Goal: Task Accomplishment & Management: Use online tool/utility

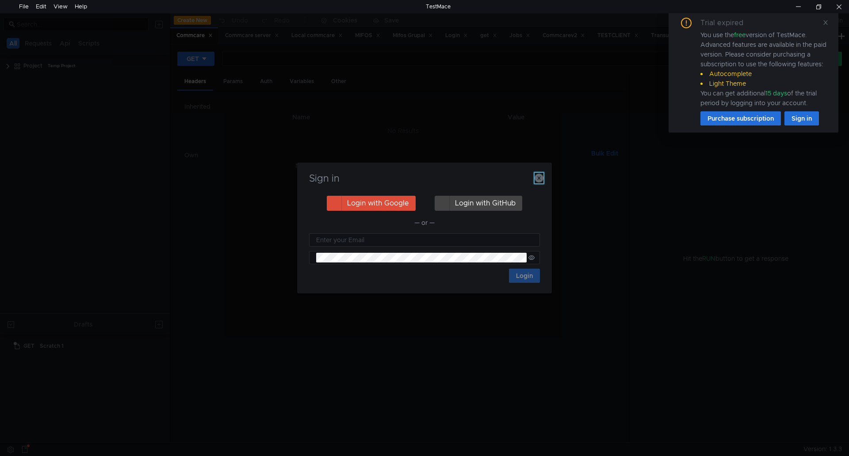
click at [535, 173] on button "button" at bounding box center [539, 178] width 9 height 11
click at [535, 174] on td "No Results" at bounding box center [402, 179] width 437 height 17
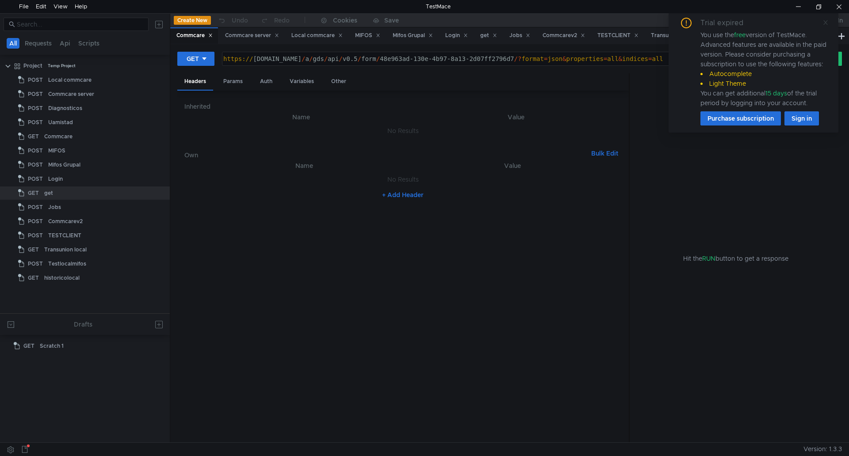
click at [827, 23] on icon at bounding box center [826, 22] width 6 height 6
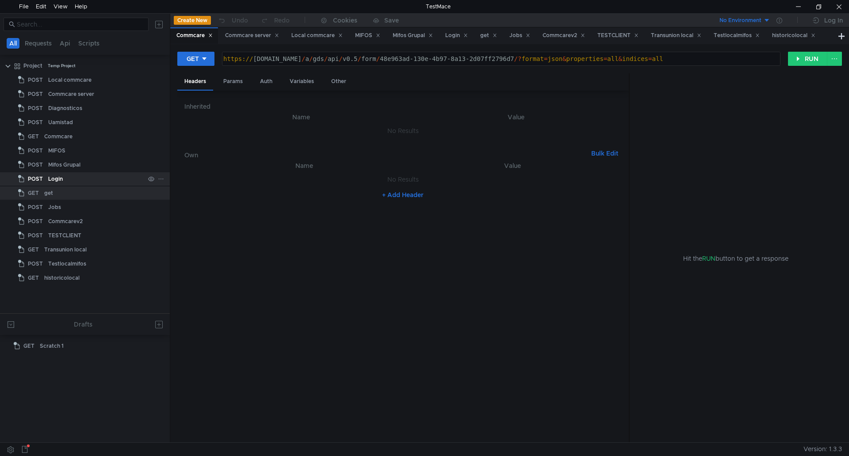
click at [44, 180] on div "POST" at bounding box center [31, 179] width 27 height 13
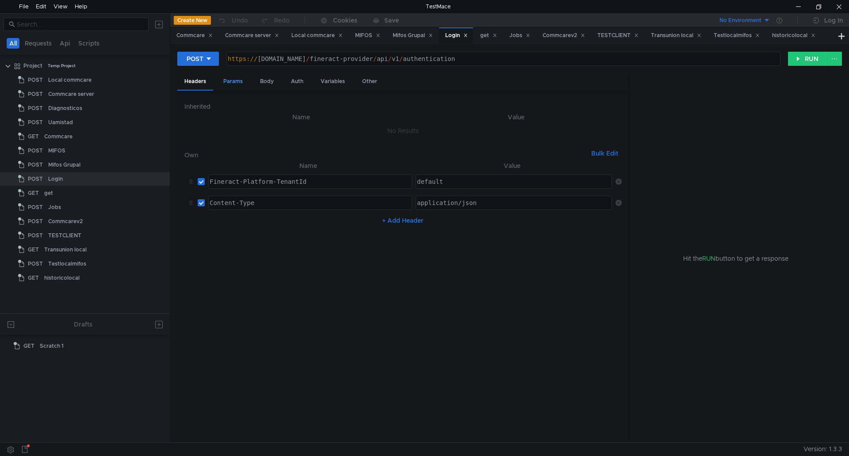
click at [231, 81] on div "Params" at bounding box center [233, 81] width 34 height 16
click at [261, 81] on div "Body" at bounding box center [267, 81] width 28 height 16
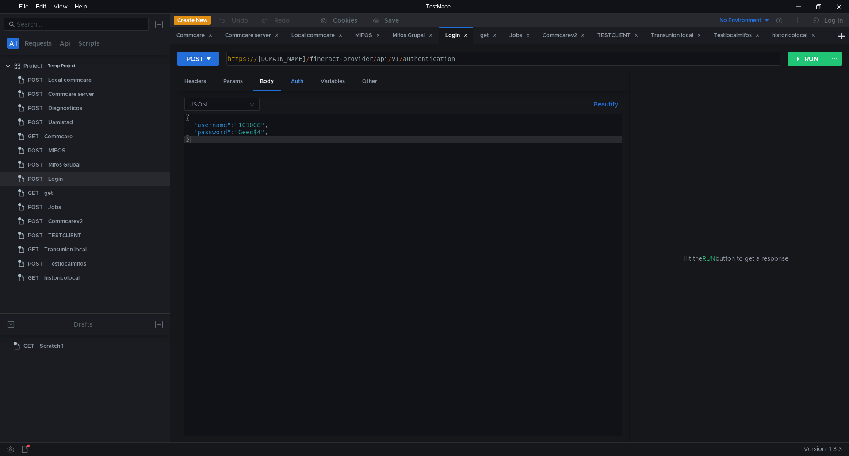
click at [295, 83] on div "Auth" at bounding box center [297, 81] width 27 height 16
click at [269, 81] on div "Body" at bounding box center [267, 81] width 28 height 16
click at [808, 58] on button "RUN" at bounding box center [807, 59] width 39 height 14
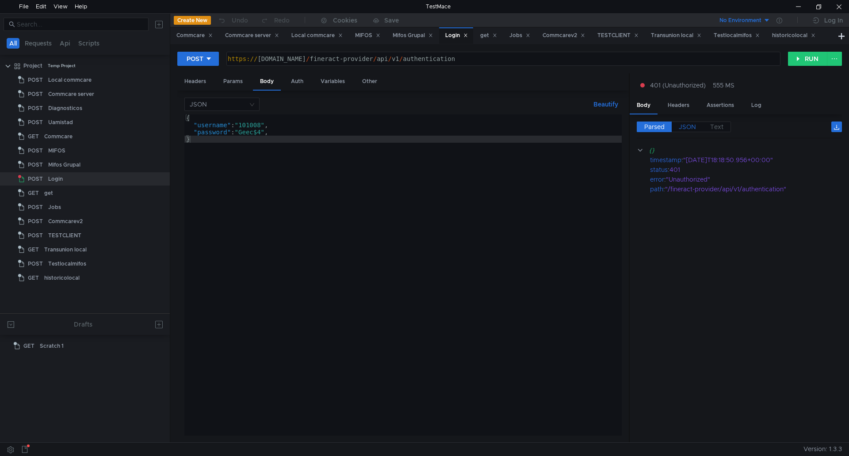
click at [685, 129] on span "JSON" at bounding box center [687, 127] width 17 height 8
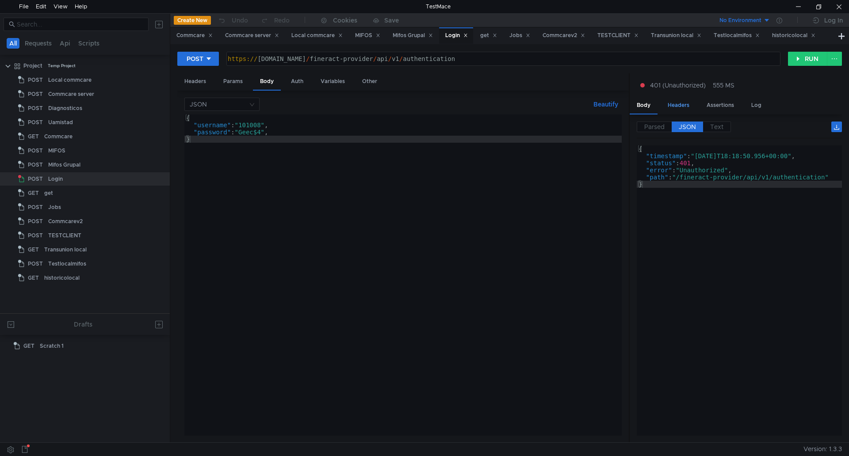
click at [684, 104] on div "Headers" at bounding box center [679, 105] width 36 height 16
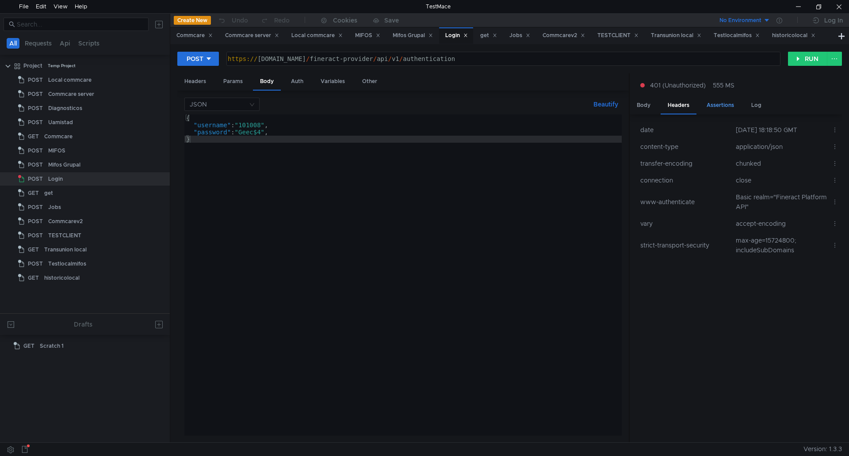
click at [726, 105] on div "Assertions" at bounding box center [721, 105] width 42 height 16
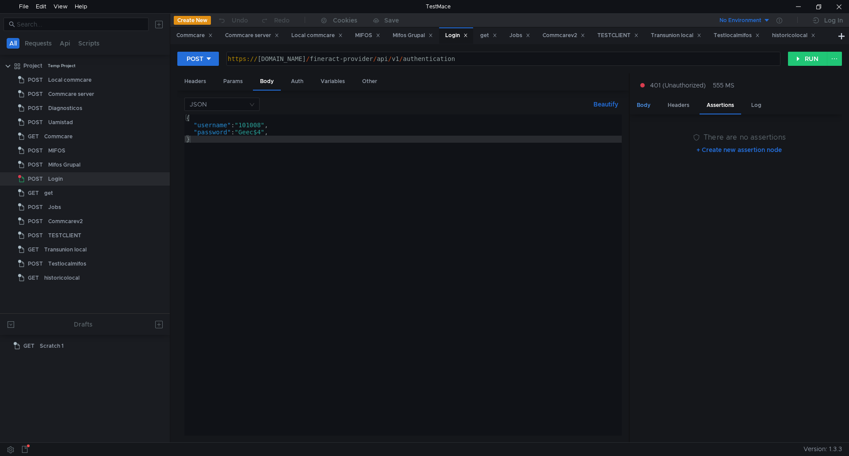
click at [647, 103] on div "Body" at bounding box center [644, 105] width 28 height 16
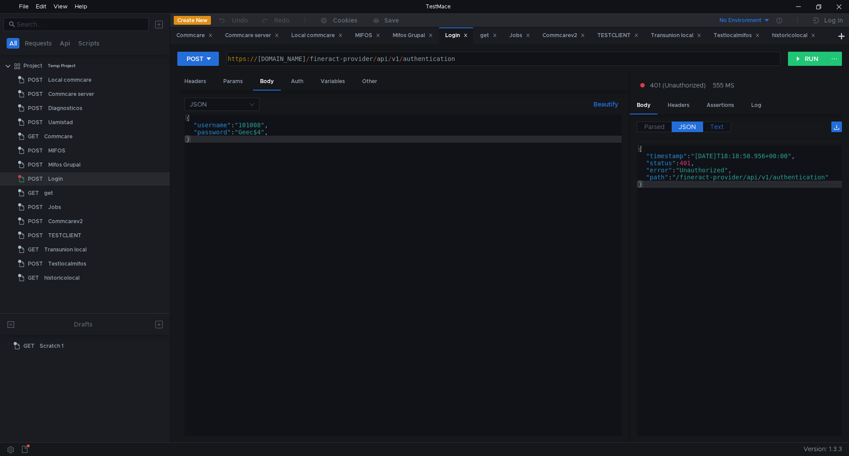
click at [718, 128] on span "Text" at bounding box center [716, 127] width 13 height 8
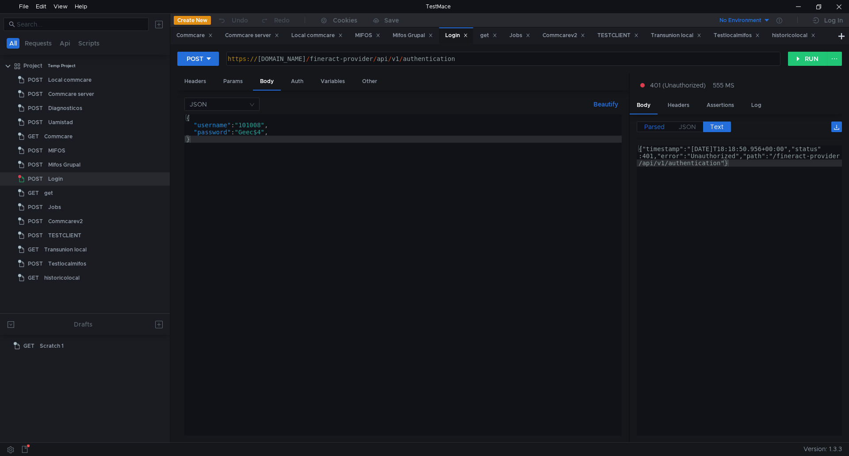
click at [644, 126] on span "Parsed" at bounding box center [654, 127] width 20 height 8
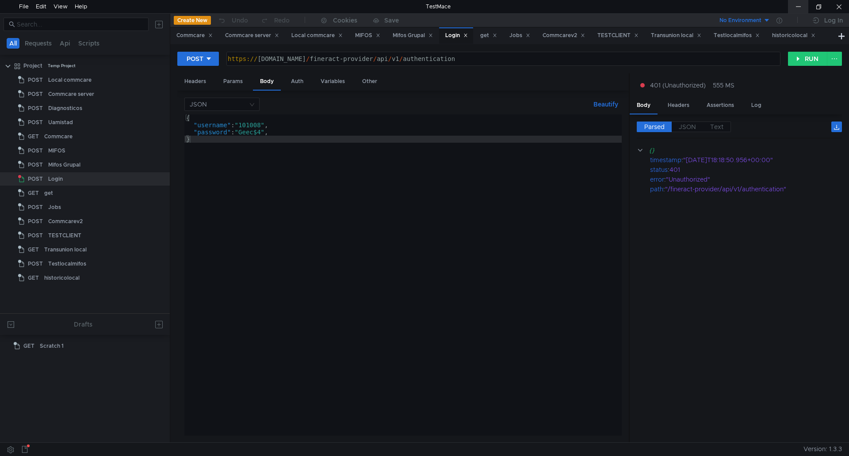
click at [795, 8] on div at bounding box center [798, 6] width 20 height 13
click at [161, 179] on icon at bounding box center [161, 179] width 6 height 6
click at [193, 215] on app-tour-anchor "Duplicate" at bounding box center [187, 217] width 28 height 11
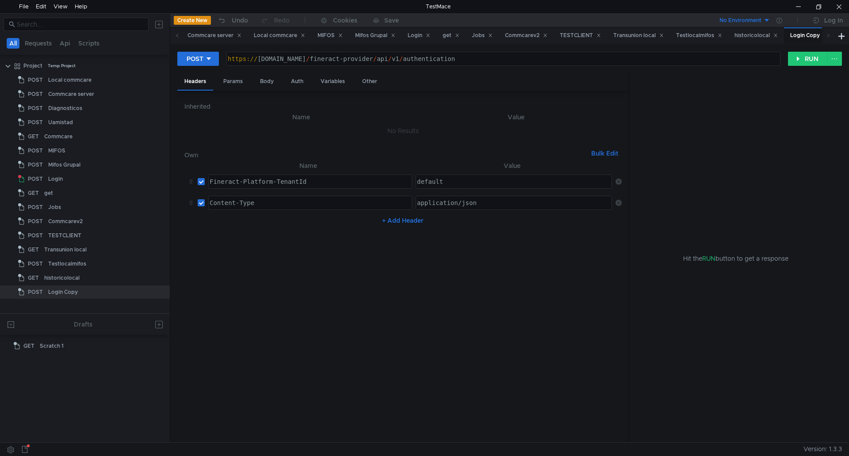
click at [699, 61] on div "https:// a3c297bcf42654c6abe65eaddfdc5948-1387974514.us-east-2.elb.amazonaws.co…" at bounding box center [502, 65] width 553 height 21
paste textarea "twofactor/validate?token=51H4X"
click at [799, 59] on button "RUN" at bounding box center [807, 59] width 39 height 14
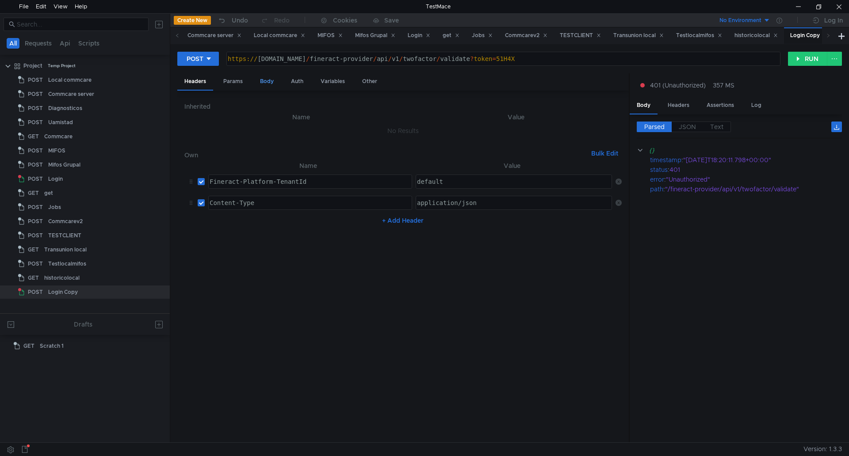
click at [260, 81] on div "Body" at bounding box center [267, 81] width 28 height 16
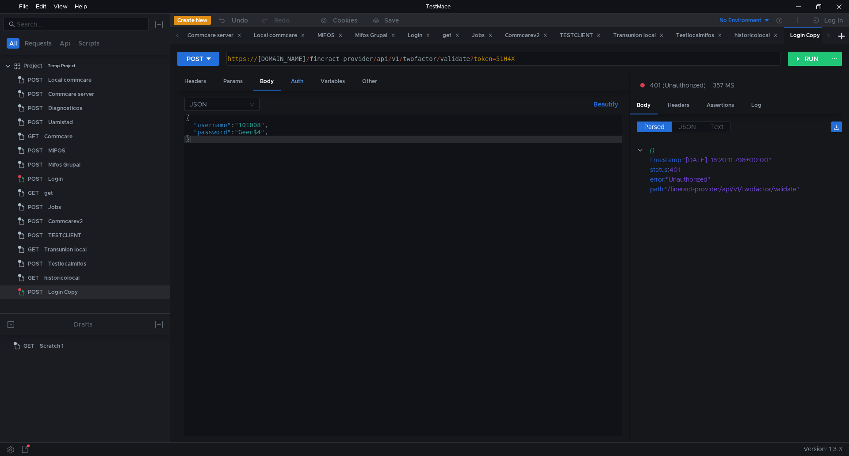
click at [291, 80] on div "Auth" at bounding box center [297, 81] width 27 height 16
click at [267, 79] on div "Body" at bounding box center [267, 81] width 28 height 16
click at [796, 7] on div at bounding box center [798, 6] width 20 height 13
click at [735, 55] on div "https:// a3c297bcf42654c6abe65eaddfdc5948-1387974514.us-east-2.elb.amazonaws.co…" at bounding box center [502, 65] width 553 height 21
click at [688, 60] on div "https:// a3c297bcf42654c6abe65eaddfdc5948-1387974514.us-east-2.elb.amazonaws.co…" at bounding box center [502, 65] width 553 height 21
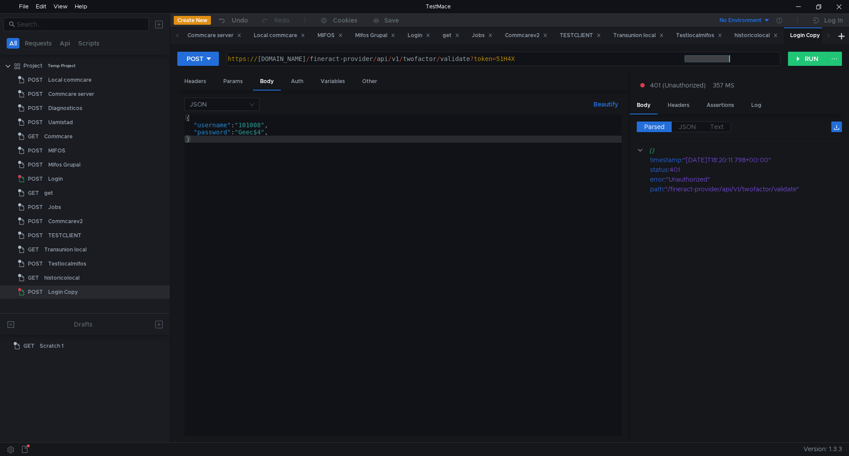
drag, startPoint x: 702, startPoint y: 58, endPoint x: 731, endPoint y: 57, distance: 29.7
click at [731, 57] on div "https:// a3c297bcf42654c6abe65eaddfdc5948-1387974514.us-east-2.elb.amazonaws.co…" at bounding box center [502, 65] width 553 height 21
click at [707, 60] on div "https:// a3c297bcf42654c6abe65eaddfdc5948-1387974514.us-east-2.elb.amazonaws.co…" at bounding box center [503, 58] width 553 height 13
drag, startPoint x: 690, startPoint y: 59, endPoint x: 734, endPoint y: 57, distance: 43.8
click at [734, 57] on div "https:// a3c297bcf42654c6abe65eaddfdc5948-1387974514.us-east-2.elb.amazonaws.co…" at bounding box center [502, 65] width 553 height 21
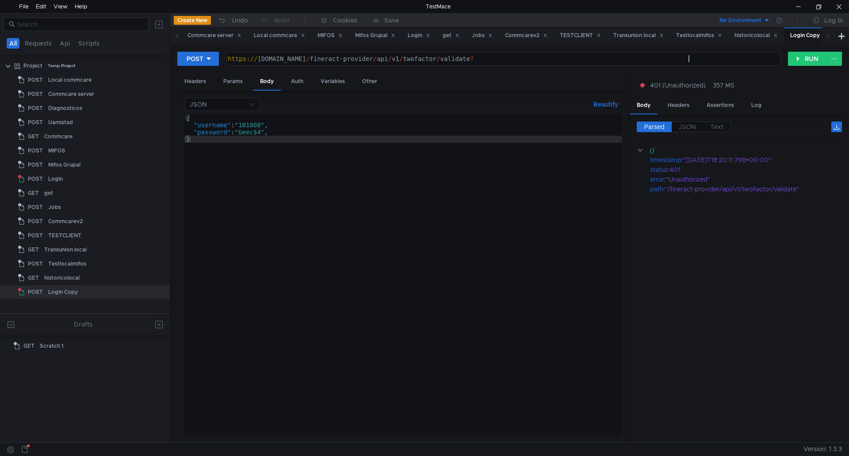
type textarea "https://a3c297bcf42654c6abe65eaddfdc5948-1387974514.us-east-2.elb.amazonaws.com…"
click at [280, 133] on div "{ "username" : "101008" , "password" : "Geec$4" , }" at bounding box center [402, 283] width 437 height 336
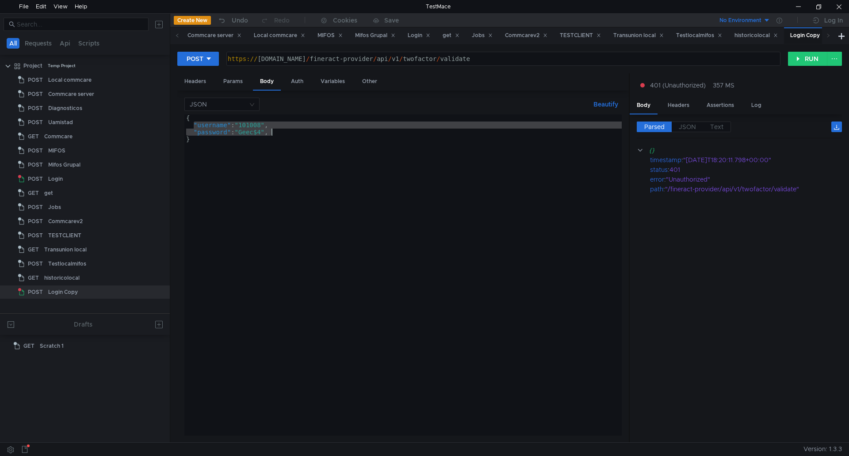
drag, startPoint x: 192, startPoint y: 124, endPoint x: 290, endPoint y: 132, distance: 98.5
click at [272, 130] on div "{ "username" : "101008" , "password" : "Geec$4" , }" at bounding box center [402, 283] width 437 height 336
type textarea ""username": "101008", "password": "Geec$4","
paste textarea "token=51H4X"
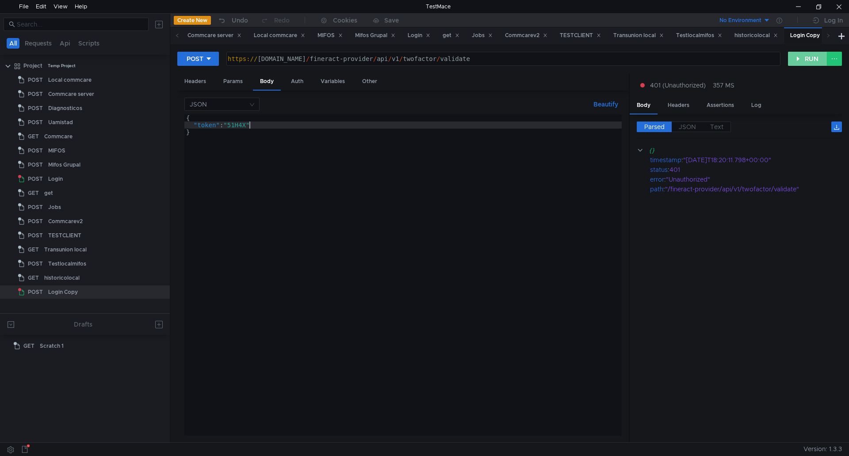
type textarea ""token":"51H4X""
click at [795, 61] on button "RUN" at bounding box center [807, 59] width 39 height 14
click at [299, 78] on div "Auth" at bounding box center [297, 81] width 27 height 16
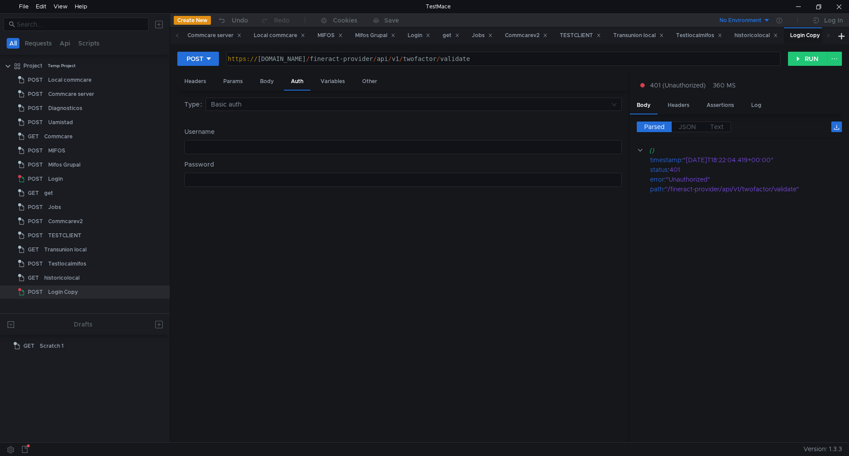
click at [279, 142] on div at bounding box center [403, 147] width 437 height 13
type textarea "101008"
type textarea "Geec*4"
click at [810, 57] on button "RUN" at bounding box center [807, 59] width 39 height 14
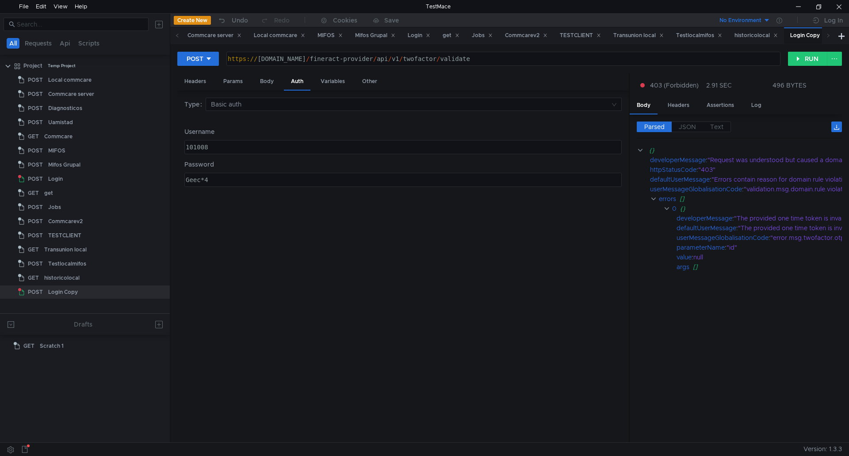
drag, startPoint x: 697, startPoint y: 432, endPoint x: 740, endPoint y: 432, distance: 42.9
click at [740, 432] on cdk-virtual-scroll-viewport "{} developerMessage : "Request was understood but caused a domain rule violatio…" at bounding box center [739, 291] width 205 height 291
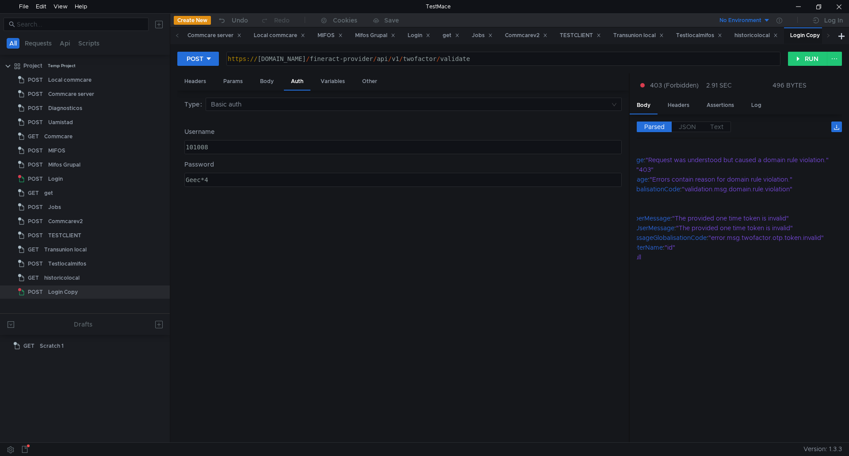
scroll to position [0, 0]
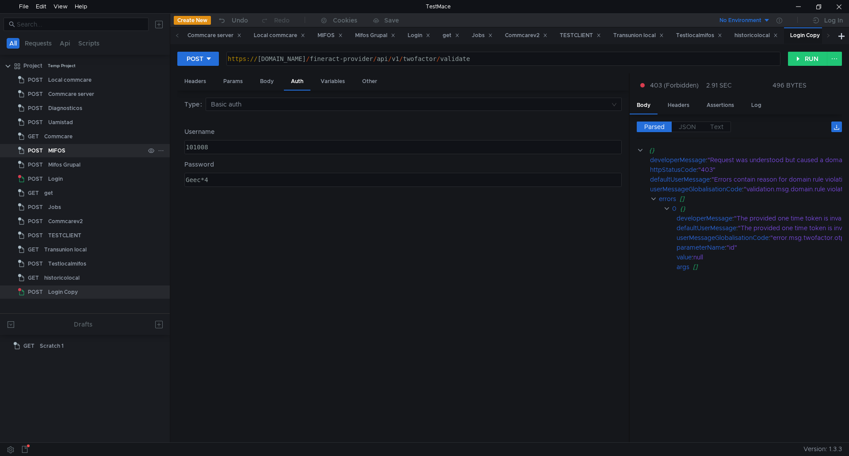
drag, startPoint x: 231, startPoint y: 146, endPoint x: 140, endPoint y: 146, distance: 91.1
click at [155, 147] on as-split "All Requests Api Scripts Project Temp Project POST Local commcare POST Commcare…" at bounding box center [424, 228] width 849 height 430
drag, startPoint x: 172, startPoint y: 173, endPoint x: 159, endPoint y: 170, distance: 13.5
click at [161, 171] on as-split "All Requests Api Scripts Project Temp Project POST Local commcare POST Commcare…" at bounding box center [424, 228] width 849 height 430
click at [330, 220] on div "Type Basic auth Username הההההההההההההההההההההההההההההההההההההההההההההההההההההה…" at bounding box center [402, 267] width 437 height 338
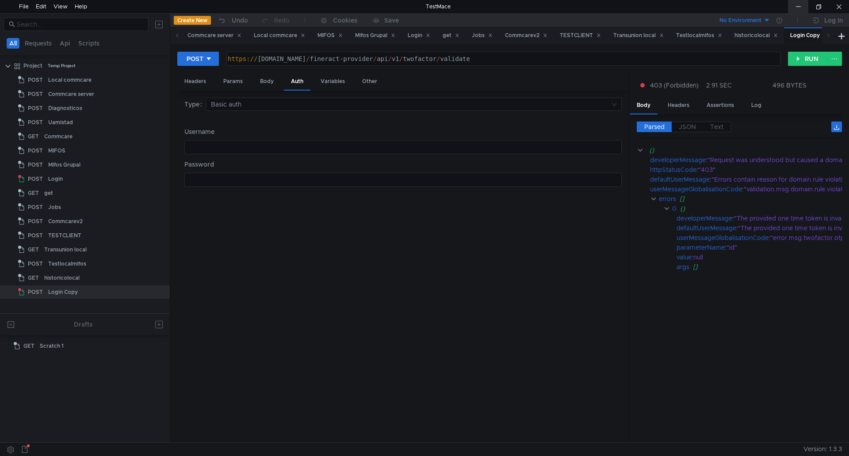
click at [803, 6] on div at bounding box center [798, 6] width 20 height 13
click at [264, 80] on div "Body" at bounding box center [267, 81] width 28 height 16
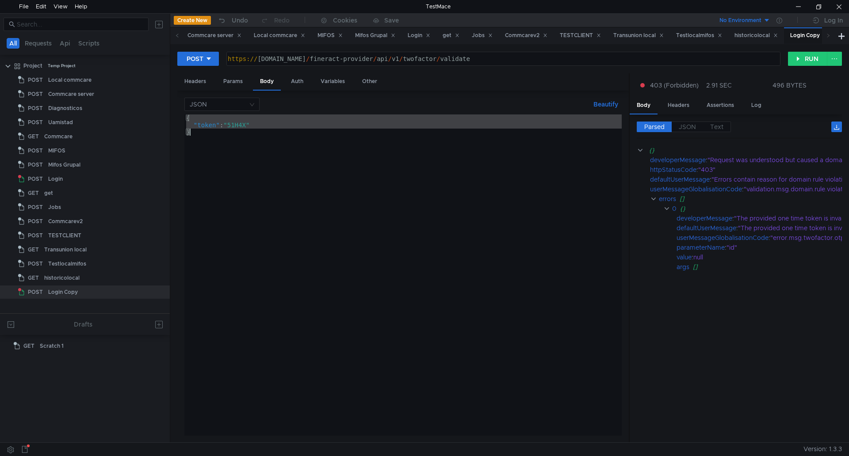
drag, startPoint x: 188, startPoint y: 119, endPoint x: 238, endPoint y: 156, distance: 63.3
click at [239, 156] on div "{ "token" : "51H4X" }" at bounding box center [402, 283] width 437 height 336
type textarea ""token":"51H4X" }"
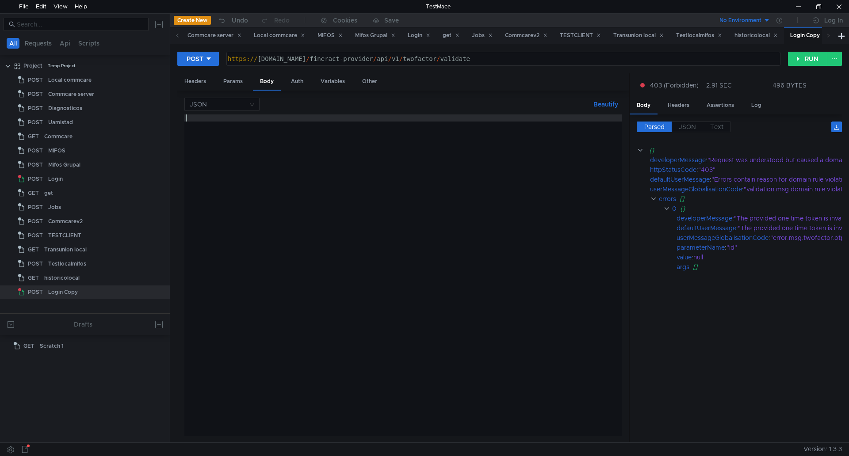
click at [705, 57] on div "https:// a3c297bcf42654c6abe65eaddfdc5948-1387974514.us-east-2.elb.amazonaws.co…" at bounding box center [502, 65] width 553 height 21
paste textarea "token=51H4X"
type textarea "https://a3c297bcf42654c6abe65eaddfdc5948-1387974514.us-east-2.elb.amazonaws.com…"
click at [305, 79] on div "Auth" at bounding box center [297, 81] width 27 height 16
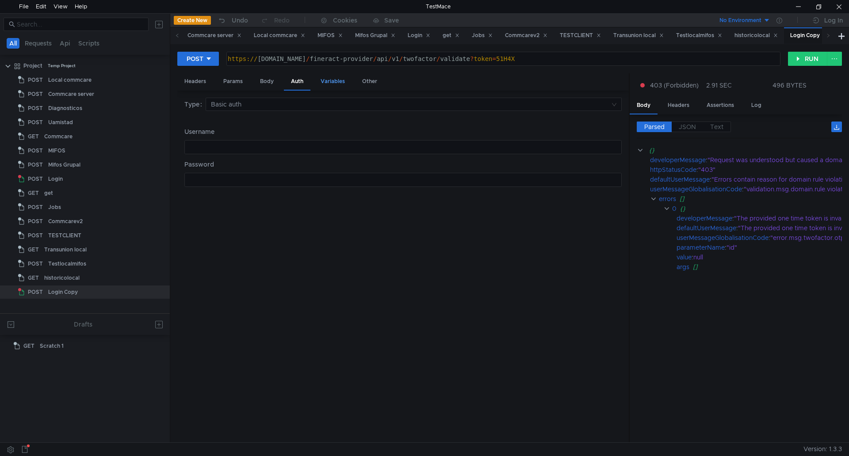
click at [326, 81] on div "Variables" at bounding box center [333, 81] width 38 height 16
click at [236, 82] on div "Params" at bounding box center [233, 81] width 34 height 16
click at [804, 59] on button "RUN" at bounding box center [807, 59] width 39 height 14
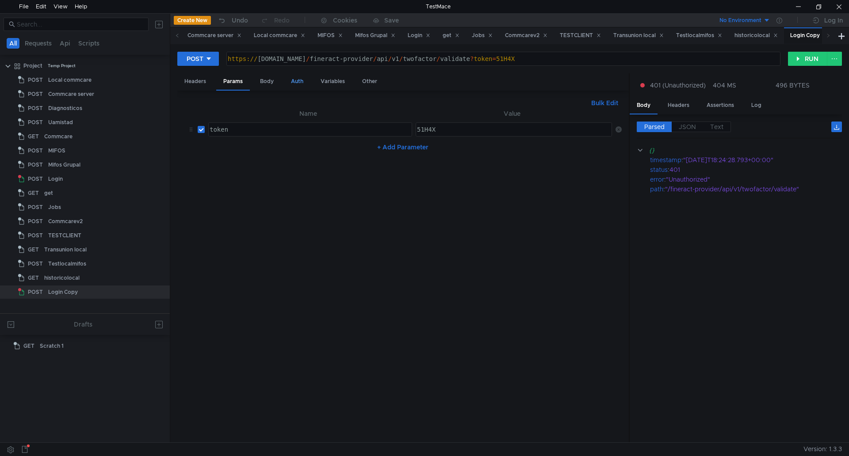
click at [294, 80] on div "Auth" at bounding box center [297, 81] width 27 height 16
click at [274, 154] on div at bounding box center [402, 154] width 437 height 21
type textarea "101008"
click at [221, 184] on div at bounding box center [402, 186] width 437 height 21
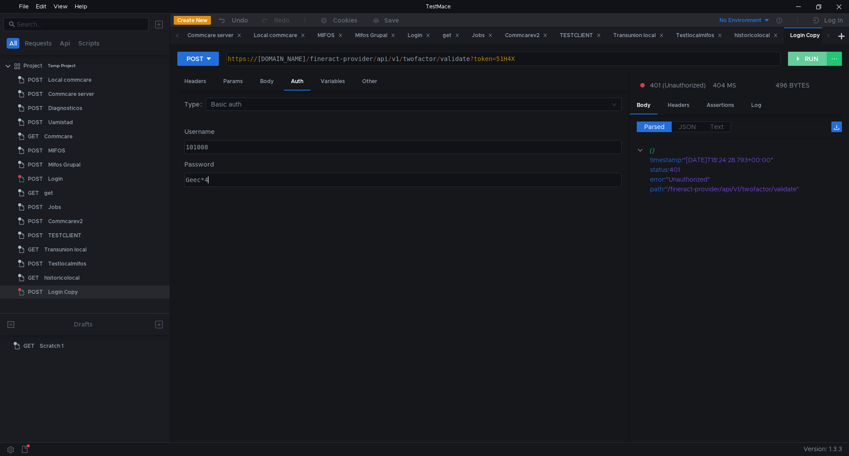
type textarea "Geec*4"
click at [802, 61] on button "RUN" at bounding box center [807, 59] width 39 height 14
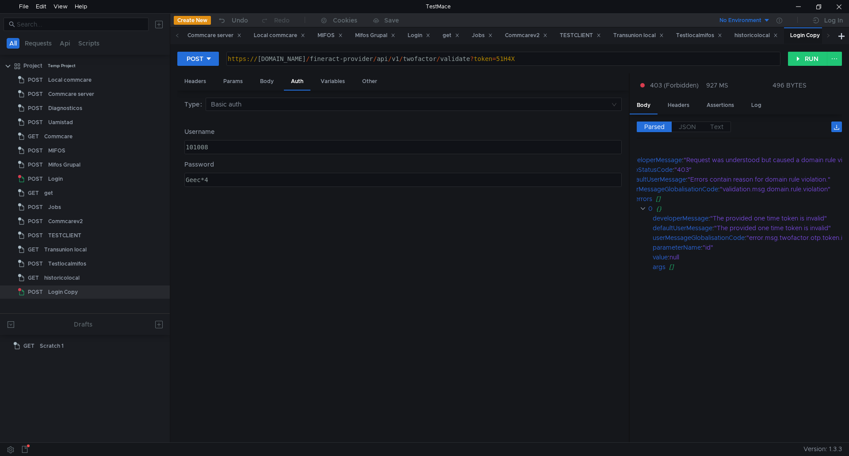
scroll to position [0, 0]
click at [801, 3] on div at bounding box center [798, 6] width 20 height 13
click at [41, 176] on span "POST" at bounding box center [35, 179] width 15 height 13
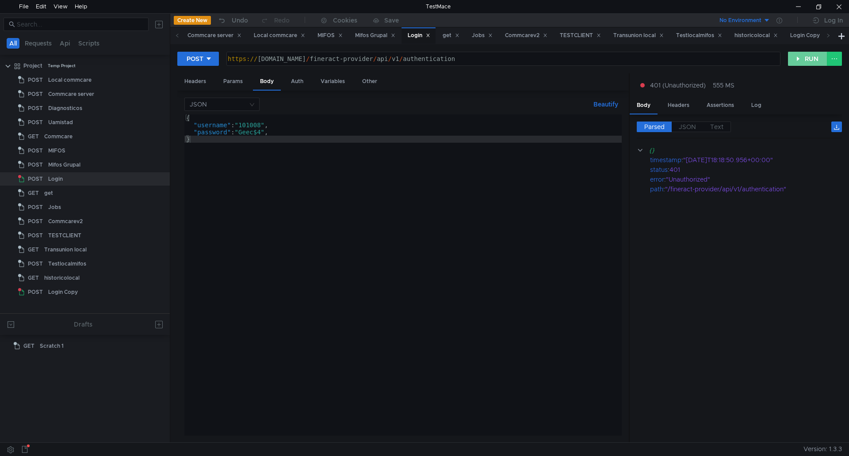
click at [803, 61] on button "RUN" at bounding box center [807, 59] width 39 height 14
click at [690, 128] on span "JSON" at bounding box center [687, 127] width 17 height 8
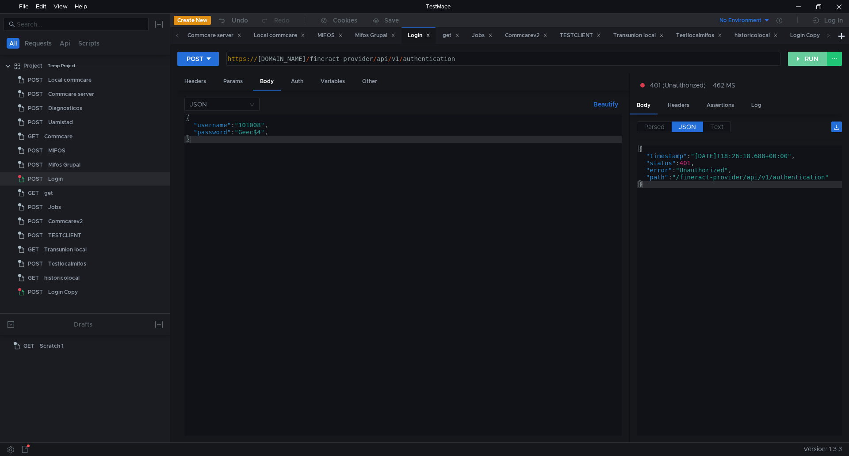
click at [803, 63] on button "RUN" at bounding box center [807, 59] width 39 height 14
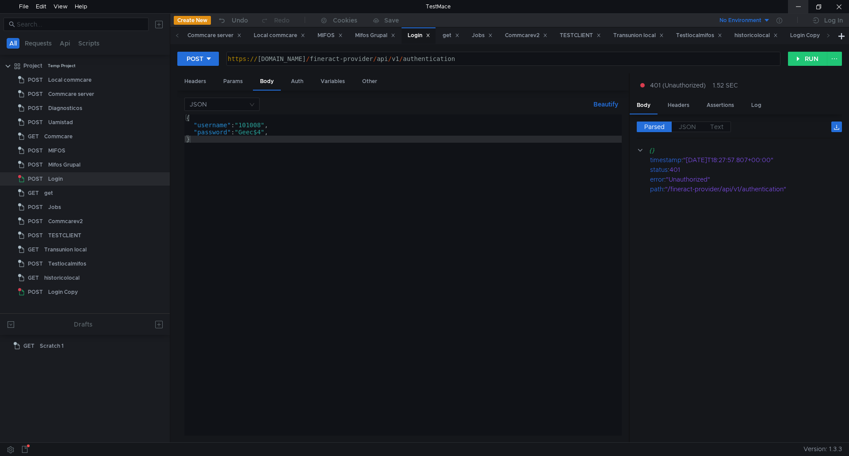
click at [795, 4] on div at bounding box center [798, 6] width 20 height 13
click at [271, 81] on div "Body" at bounding box center [267, 81] width 28 height 17
click at [300, 81] on div "Auth" at bounding box center [297, 81] width 27 height 16
click at [265, 81] on div "Body" at bounding box center [267, 81] width 28 height 16
click at [228, 81] on div "Params" at bounding box center [233, 81] width 34 height 16
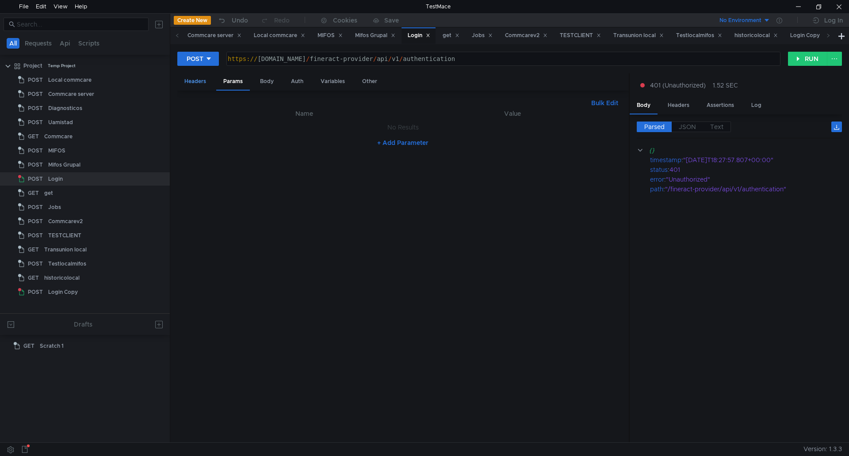
click at [191, 84] on div "Headers" at bounding box center [195, 81] width 36 height 16
click at [294, 78] on div "Auth" at bounding box center [297, 81] width 27 height 16
click at [265, 81] on div "Body" at bounding box center [267, 81] width 28 height 16
drag, startPoint x: 260, startPoint y: 133, endPoint x: 345, endPoint y: 137, distance: 84.6
click at [261, 133] on div "{ "username" : "101008" , "password" : "Geec$4" , }" at bounding box center [402, 283] width 437 height 336
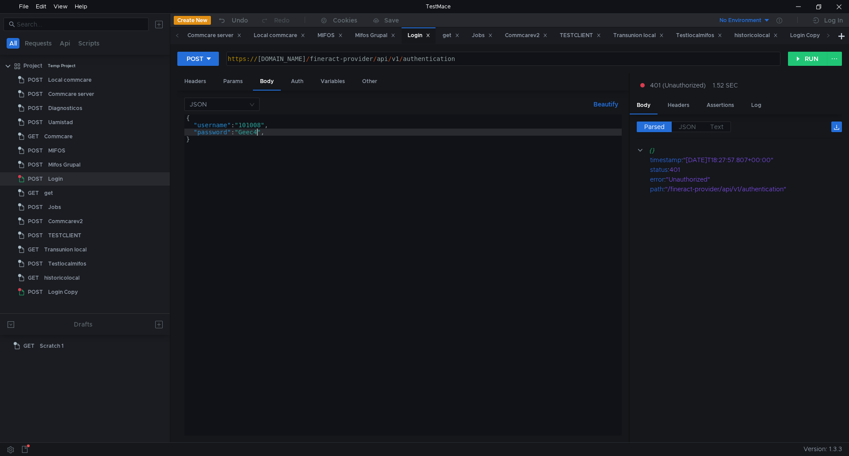
scroll to position [0, 5]
type textarea ""password": "[SECURITY_DATA]","
click at [799, 58] on button "RUN" at bounding box center [807, 59] width 39 height 14
click at [806, 58] on button "RUN" at bounding box center [807, 59] width 39 height 14
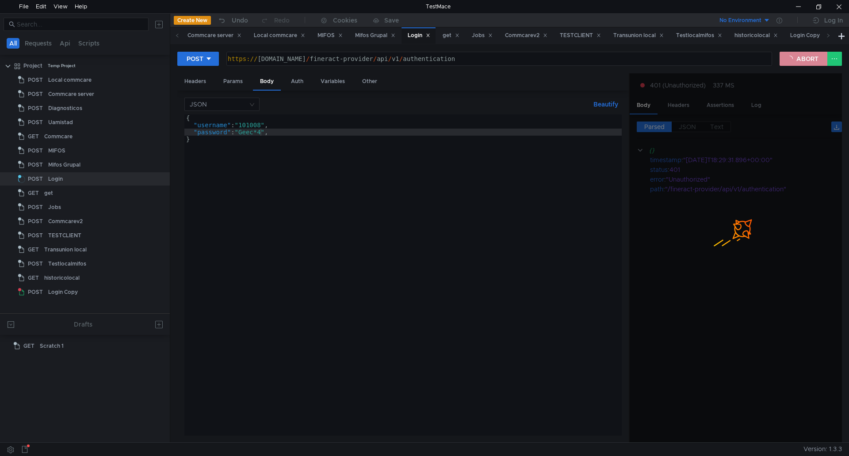
click at [806, 58] on button "ABORT" at bounding box center [804, 59] width 48 height 14
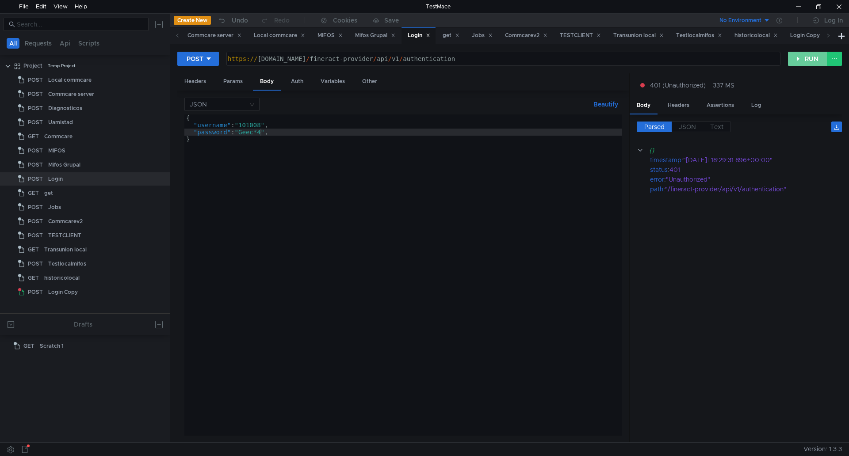
click at [806, 58] on button "RUN" at bounding box center [807, 59] width 39 height 14
click at [800, 6] on div at bounding box center [798, 6] width 20 height 13
click at [676, 104] on div "Headers" at bounding box center [679, 105] width 36 height 16
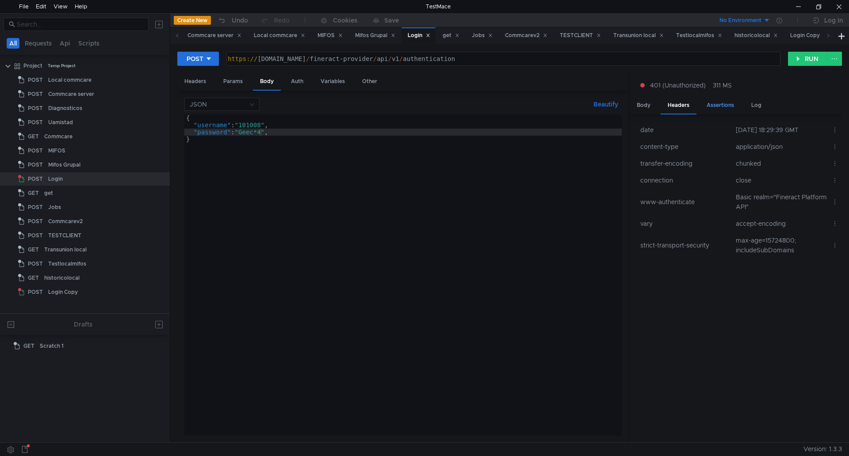
click at [711, 110] on div "Assertions" at bounding box center [721, 105] width 42 height 16
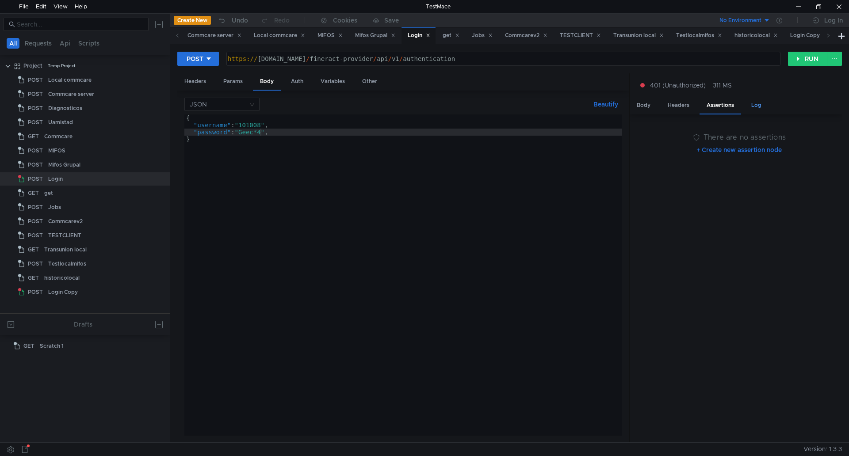
click at [755, 103] on div "Log" at bounding box center [756, 105] width 24 height 16
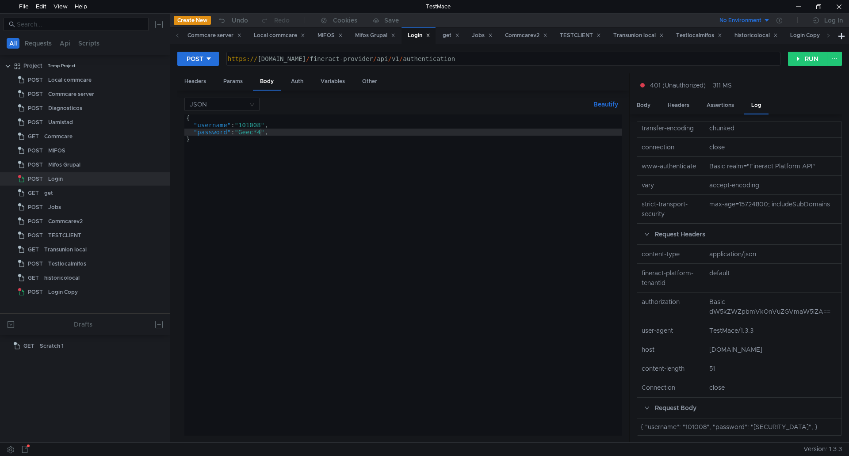
scroll to position [198, 0]
click at [811, 304] on nz-col "Basic dW5kZWZpbmVkOnVuZGVmaW5lZA==" at bounding box center [773, 306] width 135 height 19
click at [746, 302] on nz-col "Basic dW5kZWZpbmVkOnVuZGVmaW5lZA==" at bounding box center [773, 306] width 135 height 19
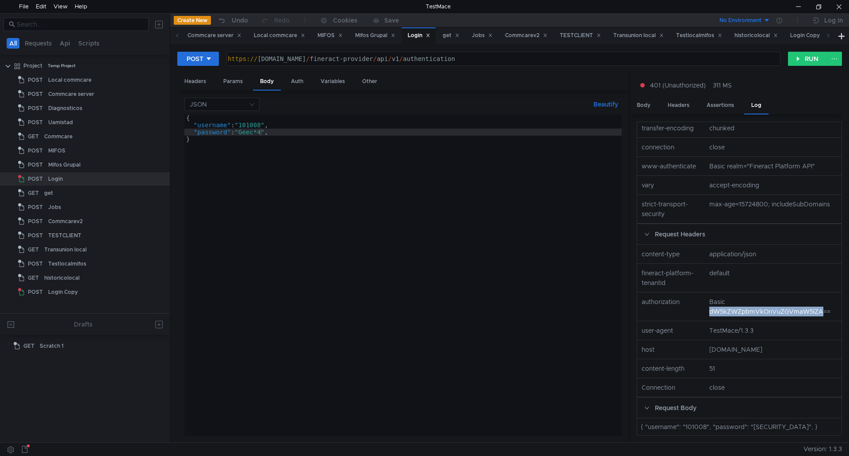
click at [746, 302] on nz-col "Basic dW5kZWZpbmVkOnVuZGVmaW5lZA==" at bounding box center [773, 306] width 135 height 19
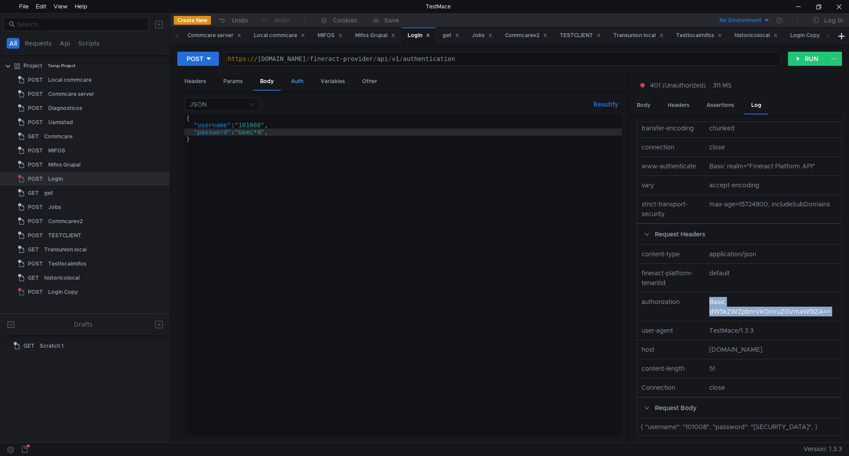
click at [290, 84] on div "Auth" at bounding box center [297, 81] width 27 height 16
click at [265, 84] on div "Body" at bounding box center [267, 81] width 28 height 16
click at [235, 83] on div "Params" at bounding box center [233, 81] width 34 height 16
click at [188, 80] on div "Headers" at bounding box center [195, 81] width 36 height 16
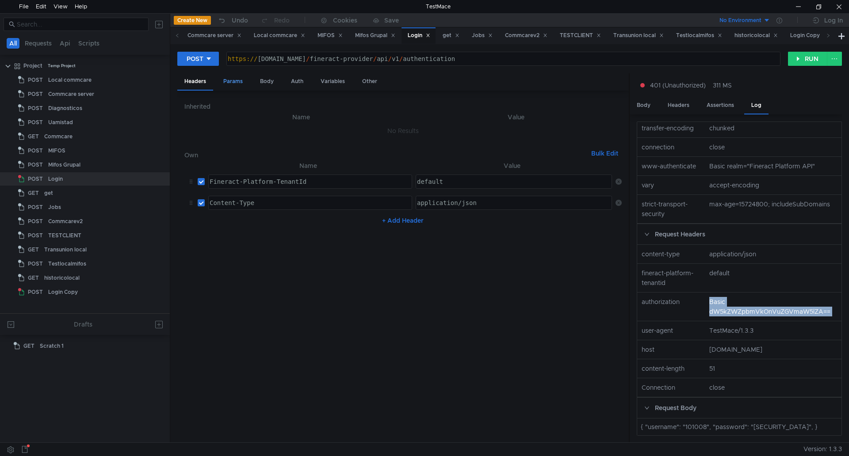
click at [230, 81] on div "Params" at bounding box center [233, 81] width 34 height 16
click at [265, 84] on div "Body" at bounding box center [267, 81] width 28 height 16
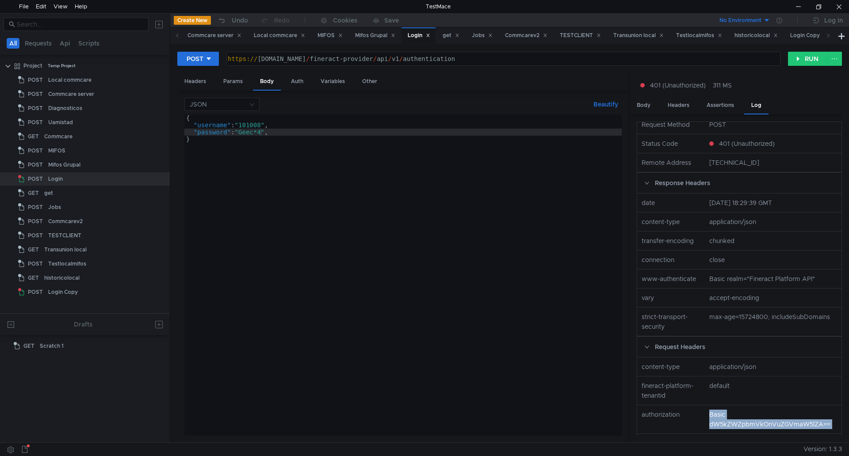
scroll to position [0, 0]
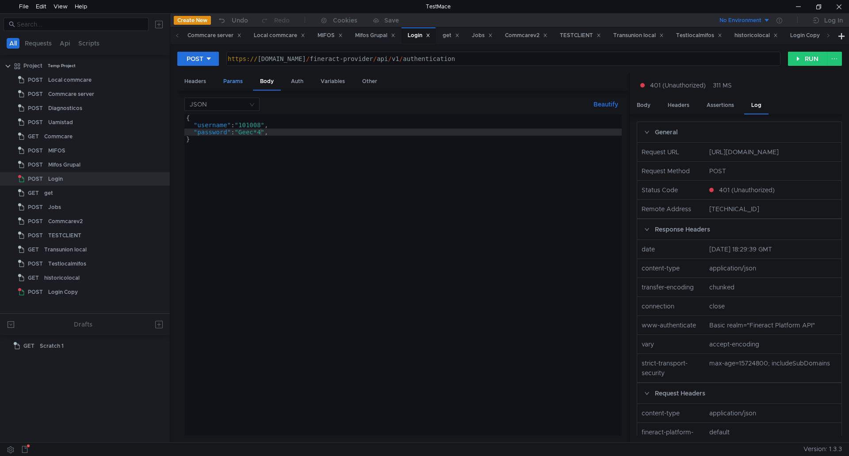
click at [231, 79] on div "Params" at bounding box center [233, 81] width 34 height 16
click at [272, 78] on div "Body" at bounding box center [267, 81] width 28 height 16
click at [293, 80] on div "Auth" at bounding box center [297, 81] width 27 height 16
click at [336, 85] on div "Variables" at bounding box center [333, 81] width 38 height 16
click at [366, 85] on div "Other" at bounding box center [369, 81] width 29 height 16
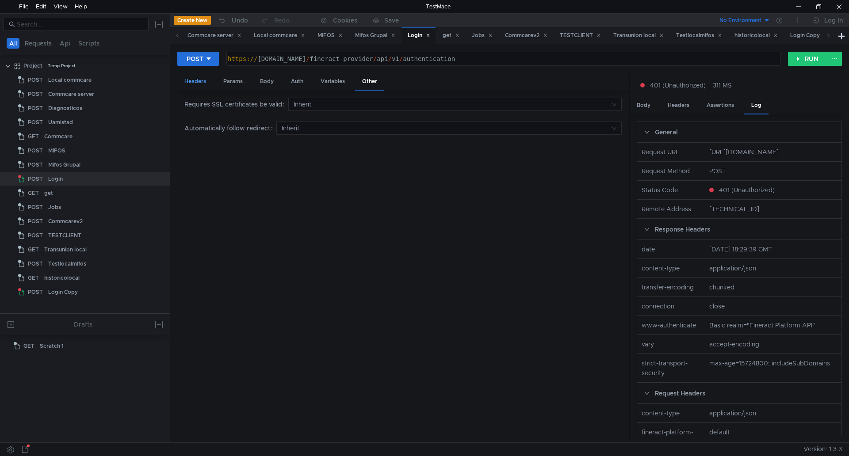
click at [197, 76] on div "Headers" at bounding box center [195, 81] width 36 height 16
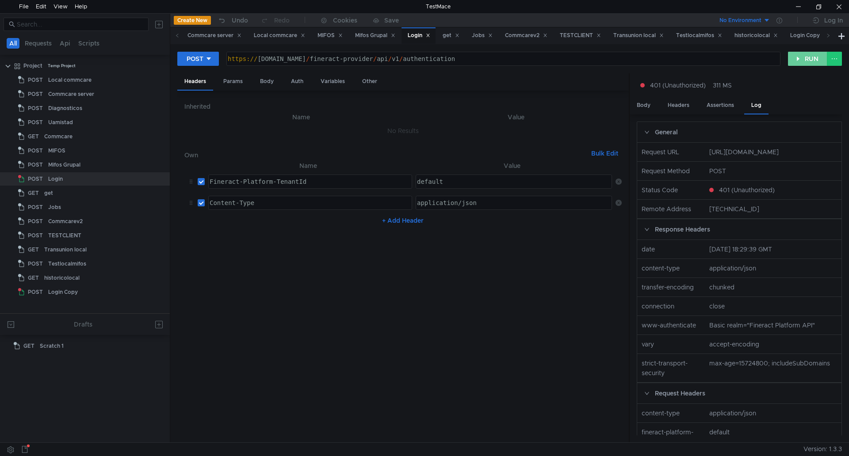
click at [798, 57] on button "RUN" at bounding box center [807, 59] width 39 height 14
click at [676, 105] on div "Headers" at bounding box center [679, 105] width 36 height 16
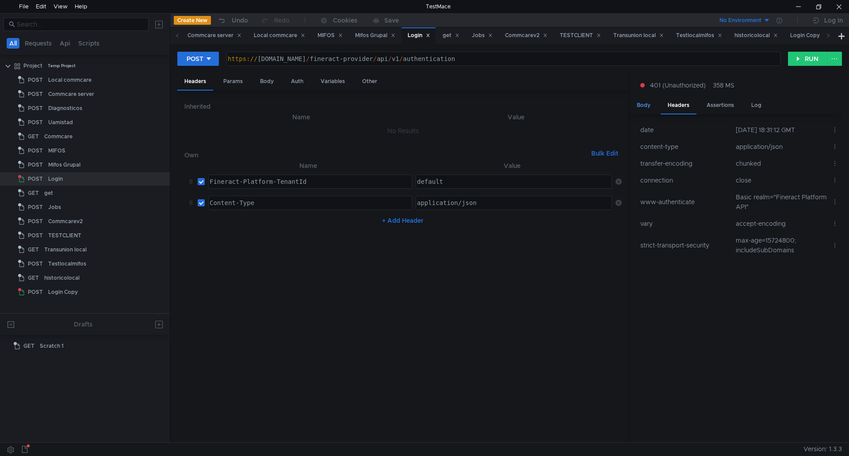
click at [639, 101] on div "Body" at bounding box center [644, 105] width 28 height 16
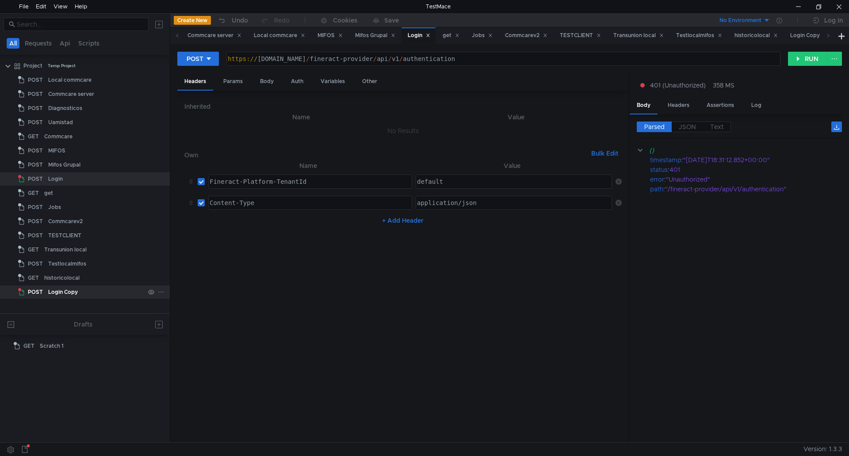
click at [61, 292] on div "Login Copy" at bounding box center [63, 292] width 30 height 13
click at [60, 292] on div "Login Copy" at bounding box center [63, 292] width 30 height 13
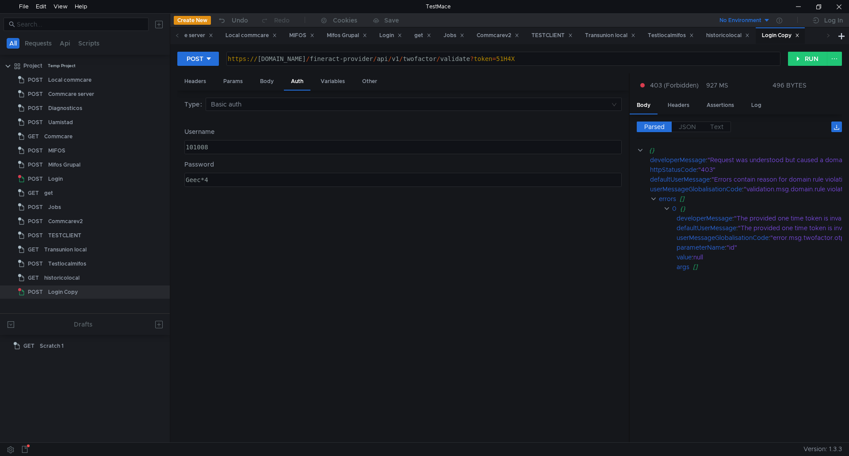
click at [219, 61] on div "POST https://a3c297bcf42654c6abe65eaddfdc5948-1387974514.us-east-2.elb.amazonaw…" at bounding box center [482, 58] width 611 height 15
click at [213, 63] on button "POST" at bounding box center [198, 59] width 42 height 14
click at [191, 79] on li "GET" at bounding box center [198, 77] width 42 height 14
click at [740, 61] on div "https:// a3c297bcf42654c6abe65eaddfdc5948-1387974514.us-east-2.elb.amazonaws.co…" at bounding box center [501, 65] width 558 height 21
paste textarea "users/140"
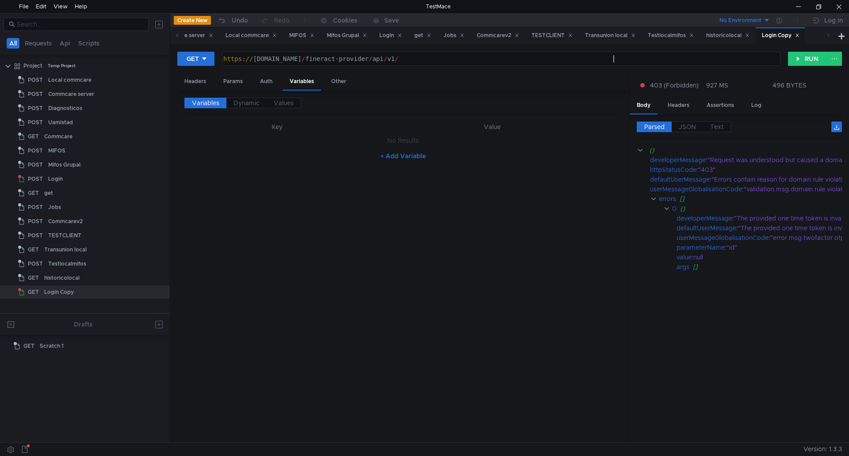
type textarea "https://a3c297bcf42654c6abe65eaddfdc5948-1387974514.us-east-2.elb.amazonaws.com…"
click at [266, 83] on div "Auth" at bounding box center [266, 81] width 27 height 16
click at [810, 59] on button "RUN" at bounding box center [807, 59] width 39 height 14
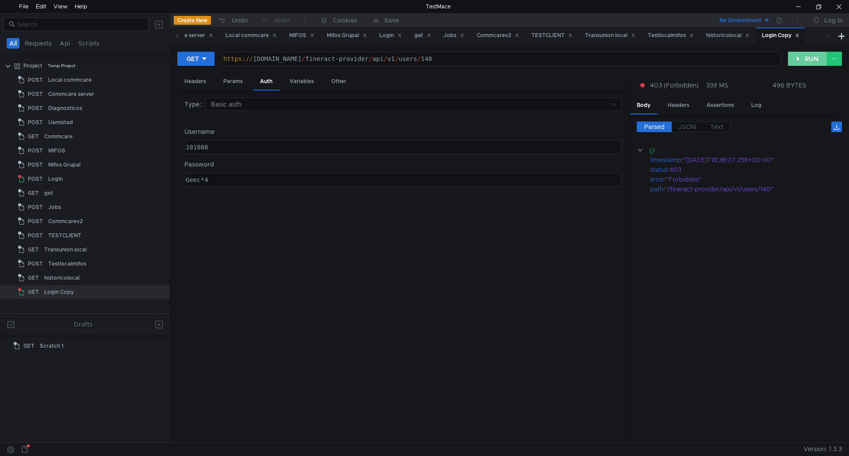
click at [811, 58] on button "RUN" at bounding box center [807, 59] width 39 height 14
click at [807, 8] on div at bounding box center [798, 6] width 20 height 13
click at [260, 106] on input at bounding box center [410, 104] width 399 height 12
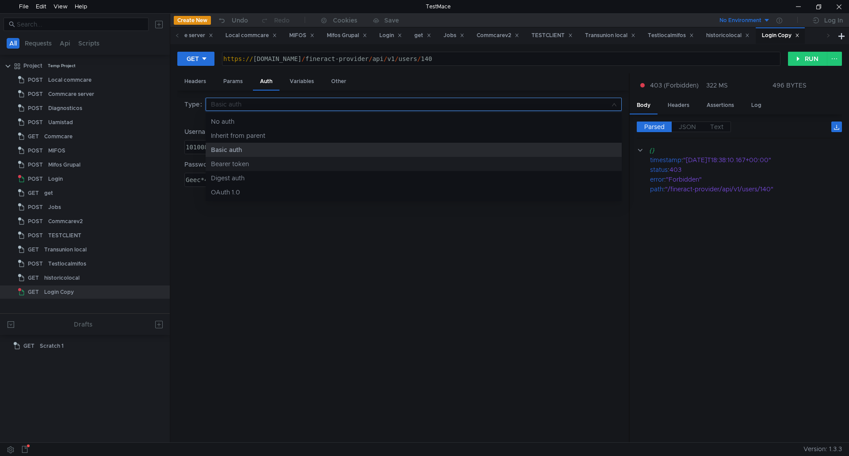
click at [253, 165] on div "Bearer token" at bounding box center [414, 164] width 406 height 10
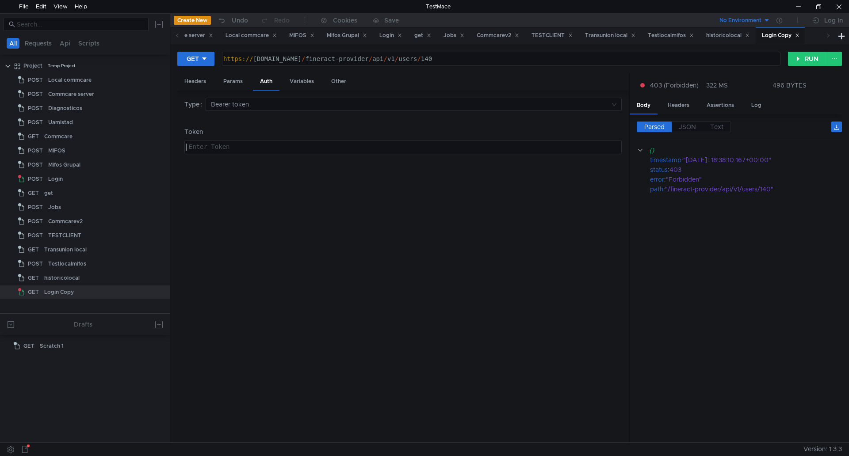
click at [251, 148] on div at bounding box center [402, 154] width 437 height 21
paste textarea "MTAxMDA4OkdlZWMqNA=="
type textarea "MTAxMDA4OkdlZWMqNA=="
click at [800, 61] on button "RUN" at bounding box center [807, 59] width 39 height 14
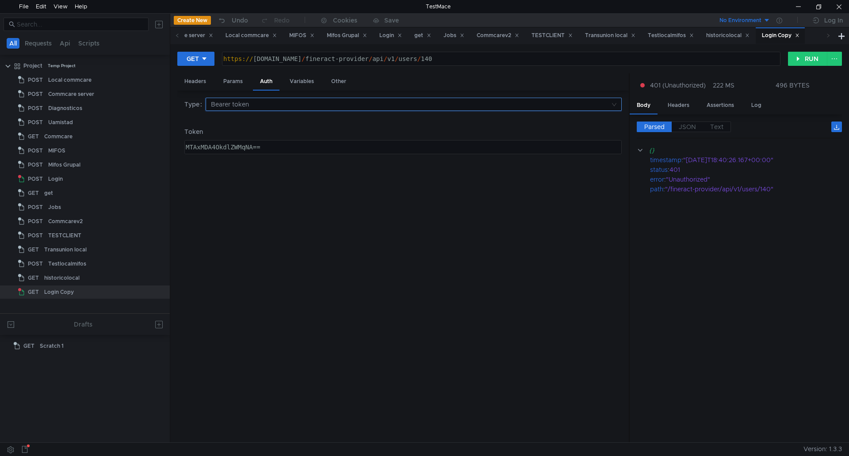
click at [248, 103] on input at bounding box center [410, 104] width 399 height 12
click at [265, 135] on div "Inherit from parent" at bounding box center [414, 136] width 406 height 10
click at [263, 107] on input at bounding box center [410, 104] width 399 height 12
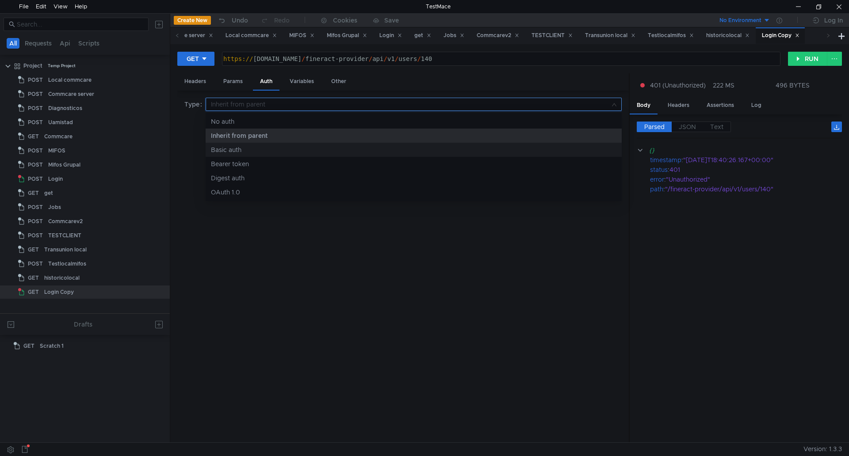
click at [238, 148] on div "Basic auth" at bounding box center [414, 150] width 406 height 10
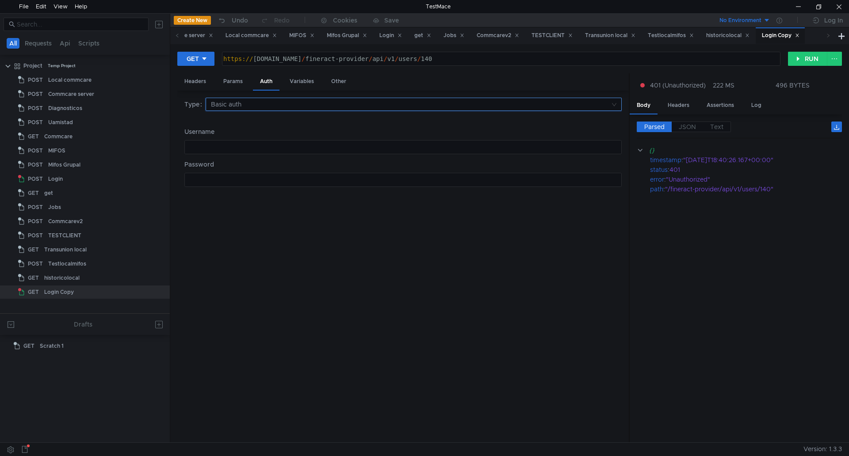
click at [253, 105] on input at bounding box center [410, 104] width 399 height 12
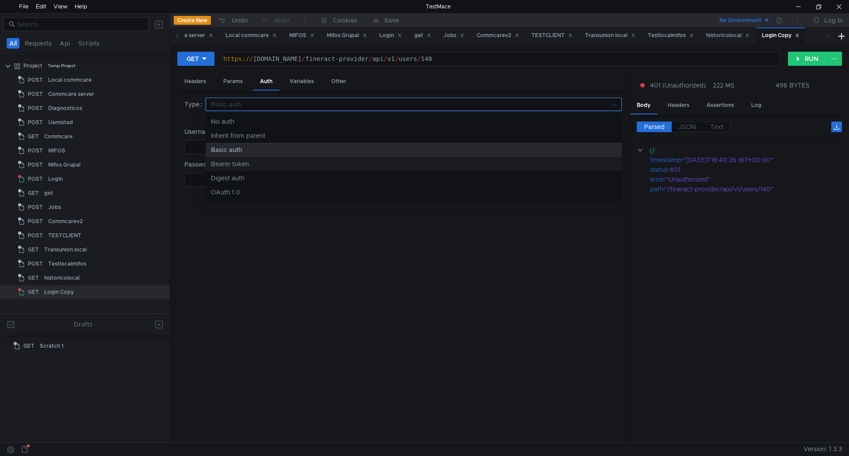
click at [235, 164] on div "Bearer token" at bounding box center [414, 164] width 406 height 10
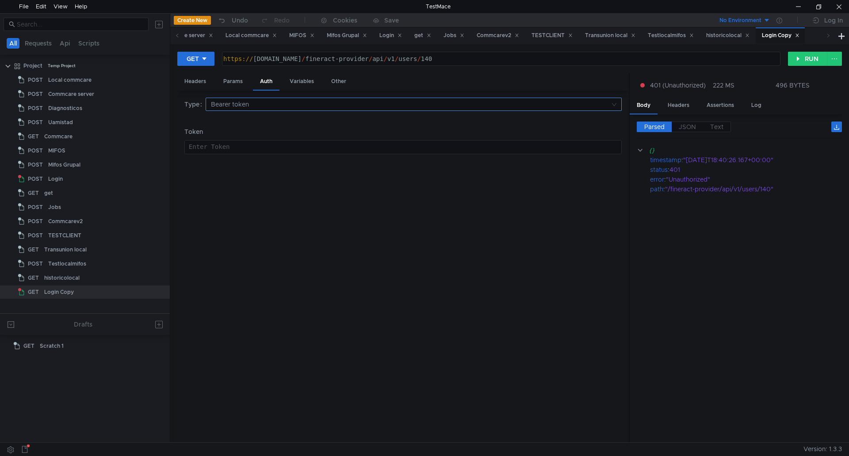
click at [248, 109] on input at bounding box center [410, 104] width 399 height 12
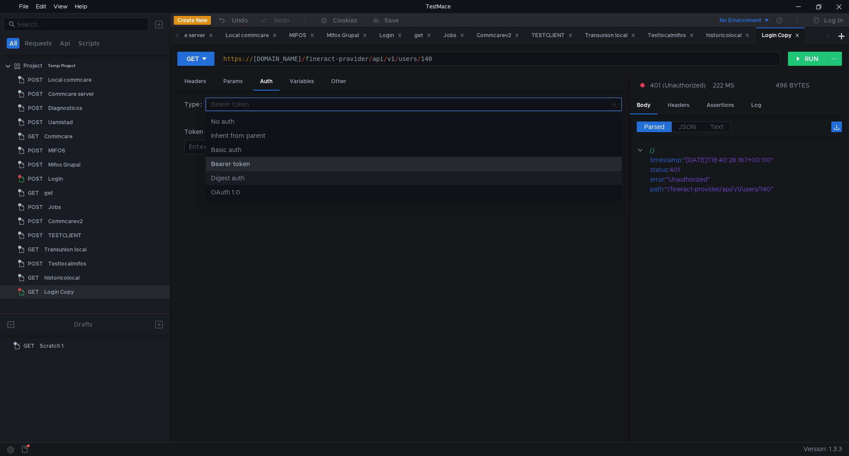
click at [231, 179] on div "Digest auth" at bounding box center [414, 178] width 406 height 10
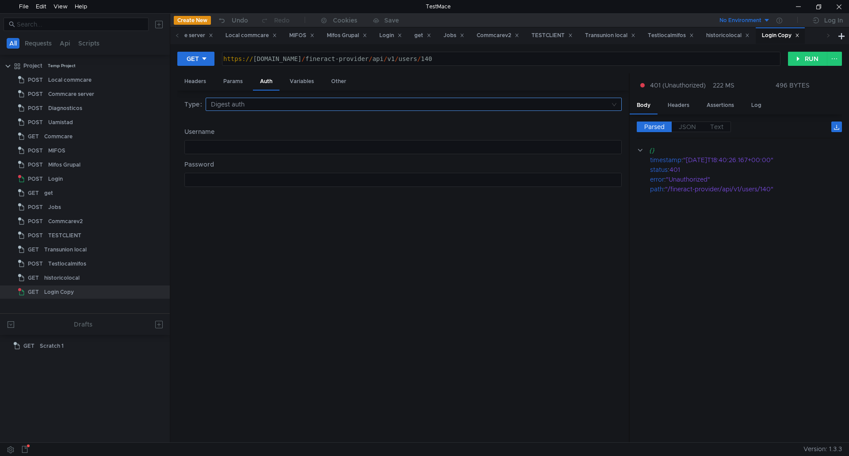
click at [244, 103] on input at bounding box center [410, 104] width 399 height 12
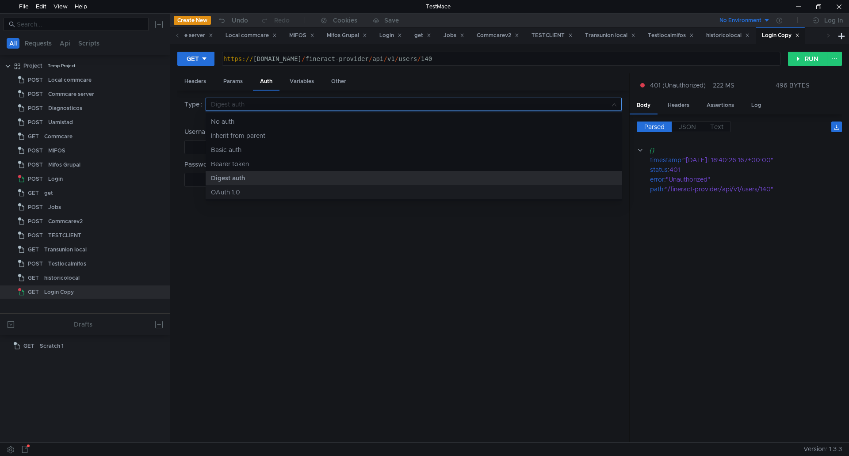
click at [224, 190] on div "OAuth 1.0" at bounding box center [414, 193] width 406 height 10
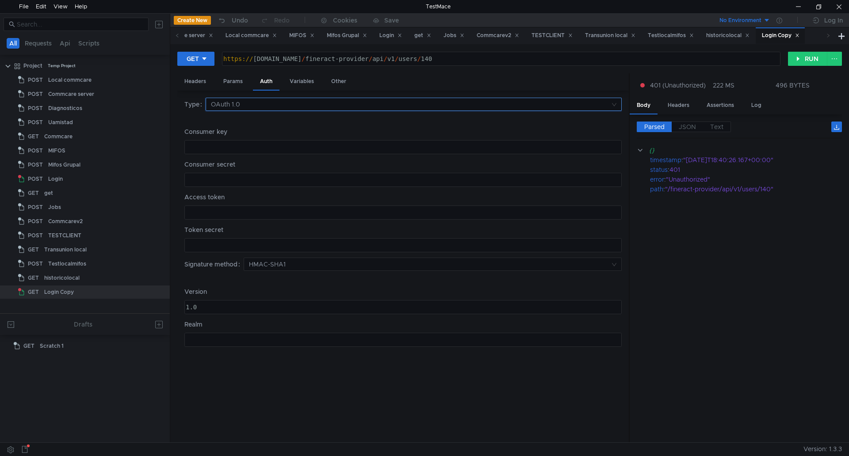
click at [246, 100] on input at bounding box center [410, 104] width 399 height 12
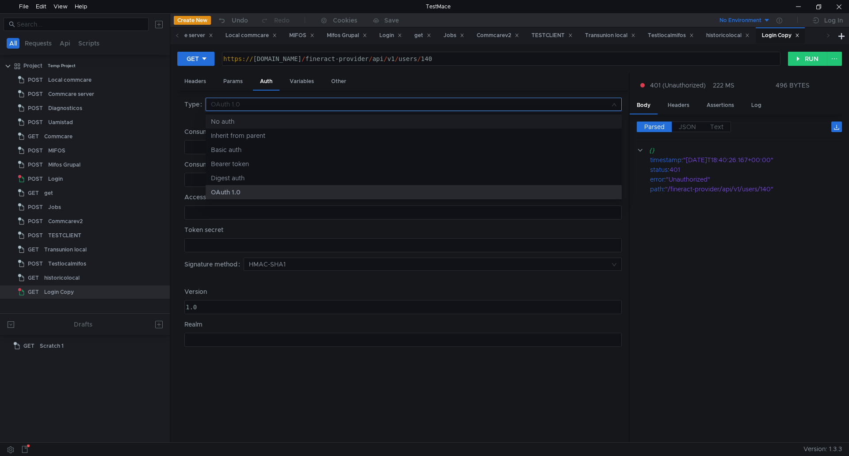
click at [234, 123] on div "No auth" at bounding box center [414, 122] width 406 height 10
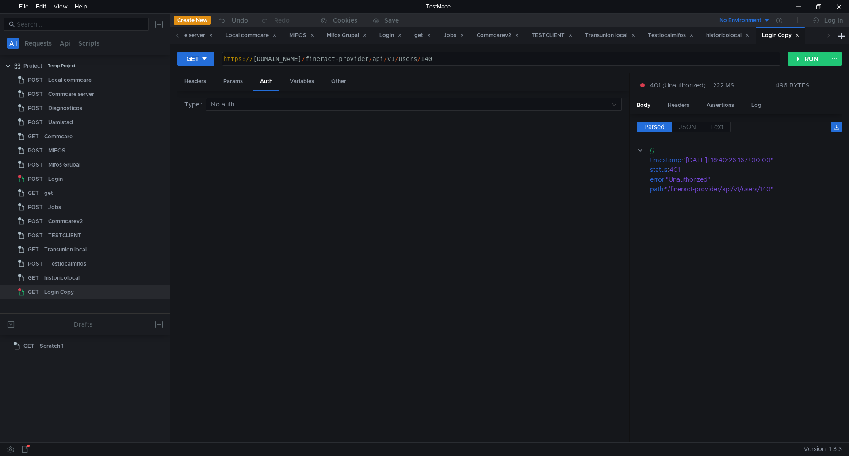
click at [242, 111] on div "Type No auth" at bounding box center [402, 110] width 437 height 24
click at [252, 105] on input at bounding box center [410, 104] width 399 height 12
click at [235, 105] on div at bounding box center [424, 228] width 849 height 456
click at [232, 84] on div "Params" at bounding box center [233, 81] width 34 height 16
click at [390, 142] on button "+ Add Parameter" at bounding box center [403, 143] width 58 height 11
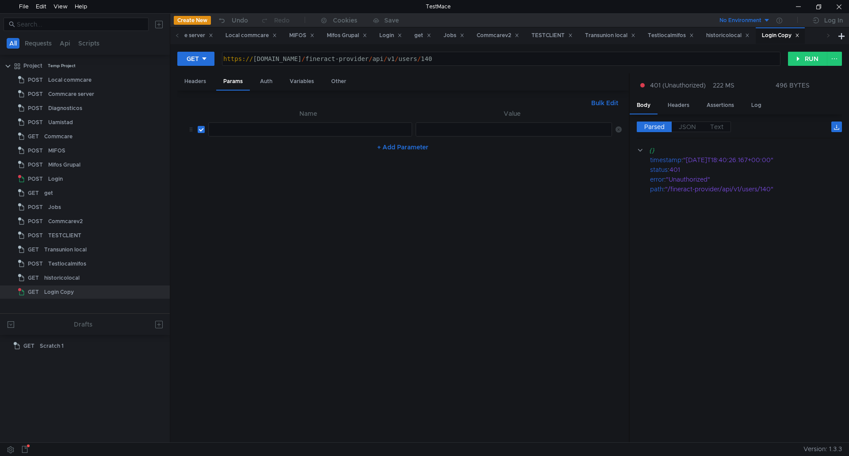
click at [300, 130] on div at bounding box center [309, 136] width 203 height 21
click at [194, 80] on div "Headers" at bounding box center [195, 81] width 36 height 16
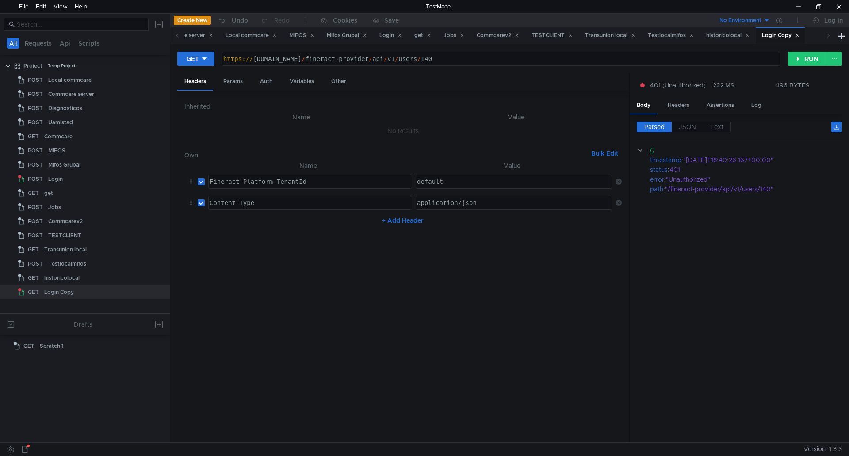
click at [407, 221] on button "+ Add Header" at bounding box center [403, 220] width 49 height 11
click at [272, 227] on div at bounding box center [309, 231] width 203 height 21
click at [798, 6] on div at bounding box center [798, 6] width 20 height 13
click at [268, 226] on div at bounding box center [309, 231] width 203 height 21
paste textarea "authorization"
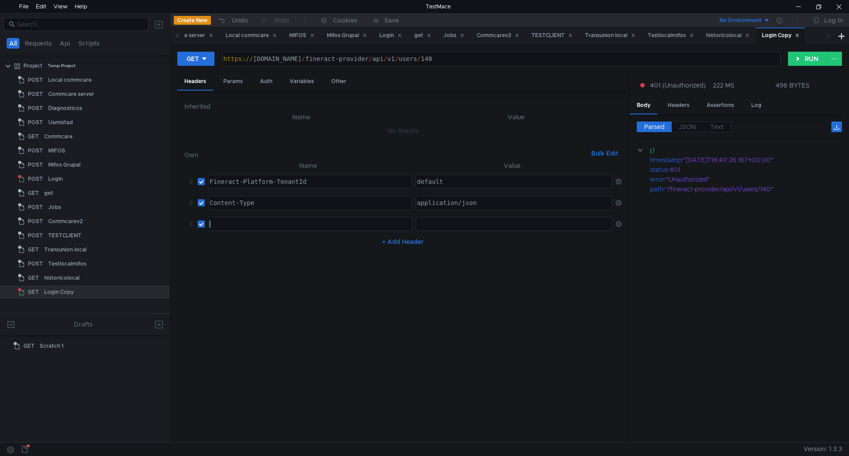
type textarea "authorization"
click at [431, 224] on div at bounding box center [514, 231] width 198 height 21
paste textarea "Basic MTAxMDA4OkdlZWMqNA=="
type textarea "Basic MTAxMDA4OkdlZWMqNA=="
click at [804, 57] on button "RUN" at bounding box center [807, 59] width 39 height 14
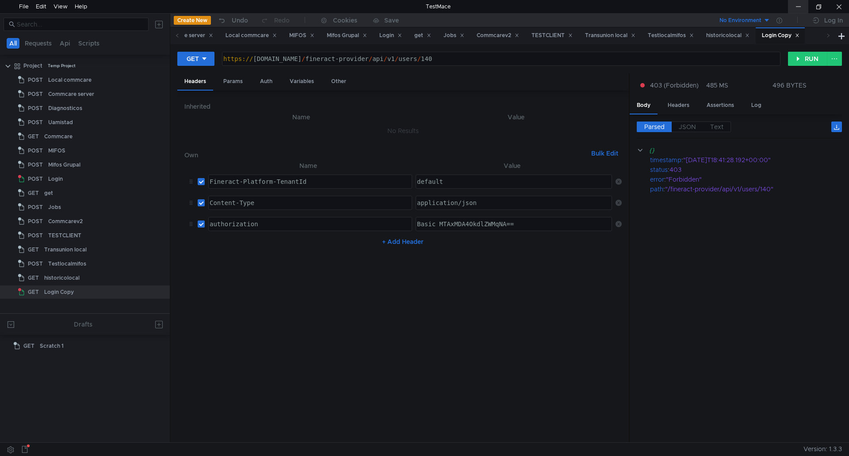
click at [800, 8] on div at bounding box center [798, 6] width 20 height 13
